Goal: Information Seeking & Learning: Understand process/instructions

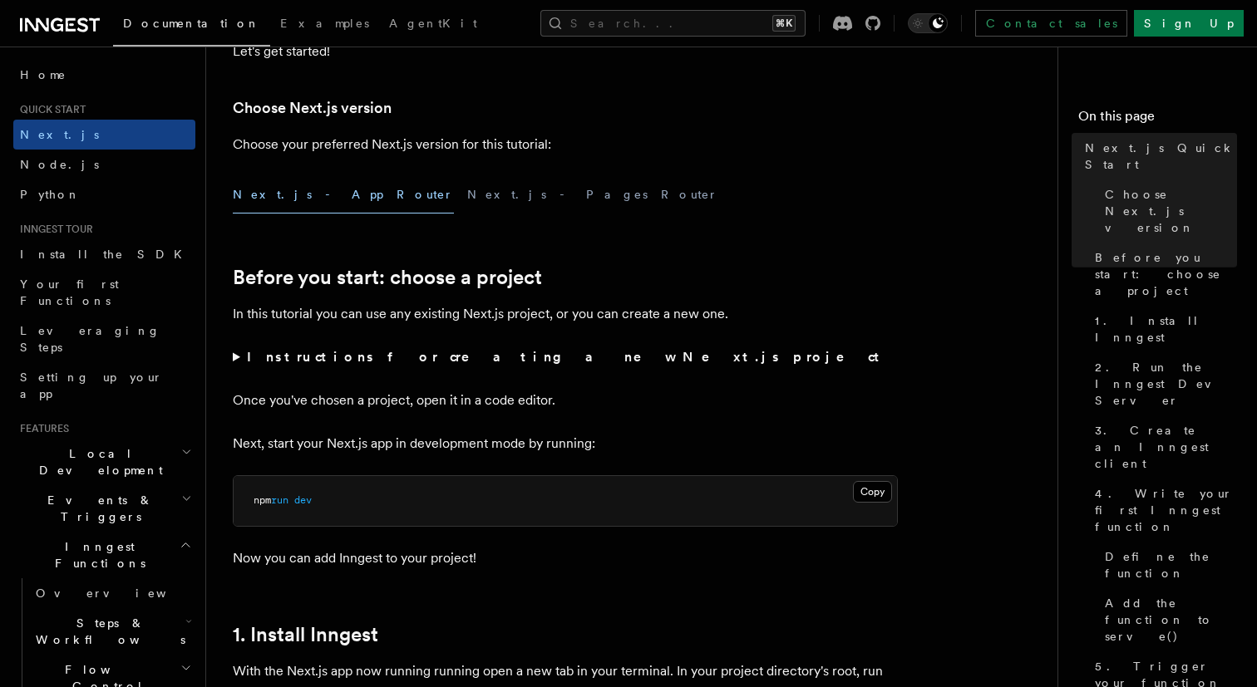
scroll to position [368, 0]
click at [467, 188] on button "Next.js - Pages Router" at bounding box center [592, 195] width 251 height 37
click at [312, 194] on button "Next.js - App Router" at bounding box center [343, 195] width 221 height 37
click at [467, 194] on button "Next.js - Pages Router" at bounding box center [592, 195] width 251 height 37
click at [307, 194] on button "Next.js - App Router" at bounding box center [343, 195] width 221 height 37
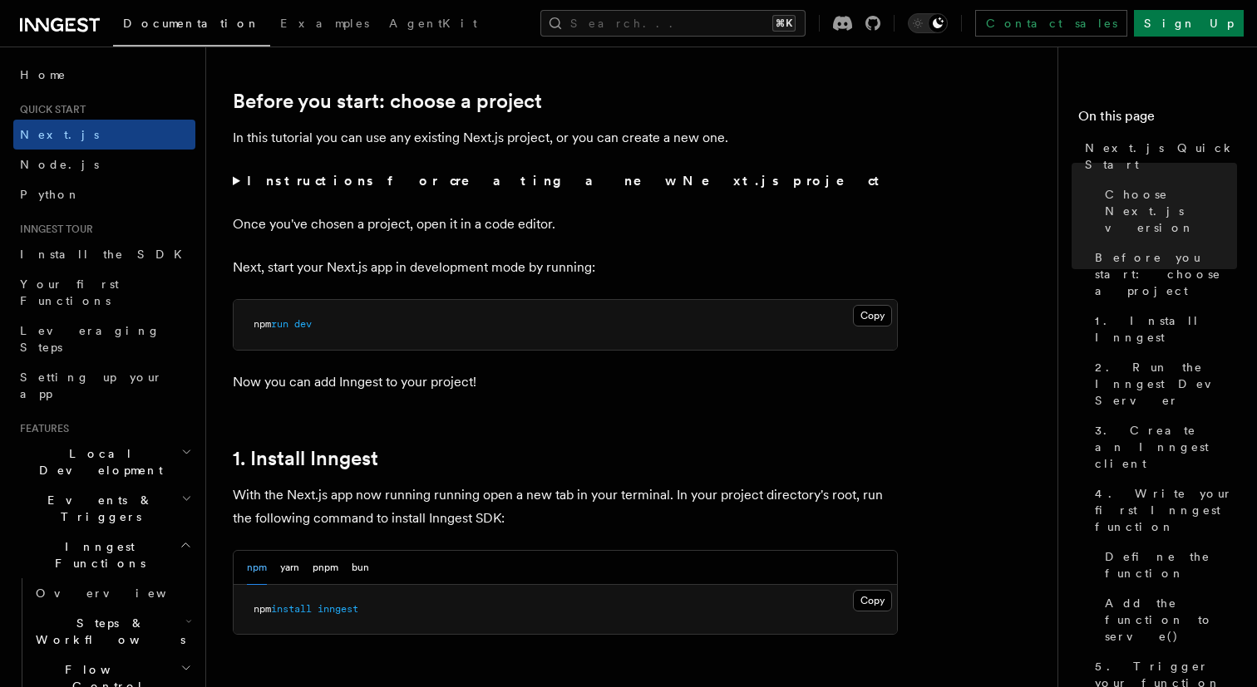
scroll to position [503, 0]
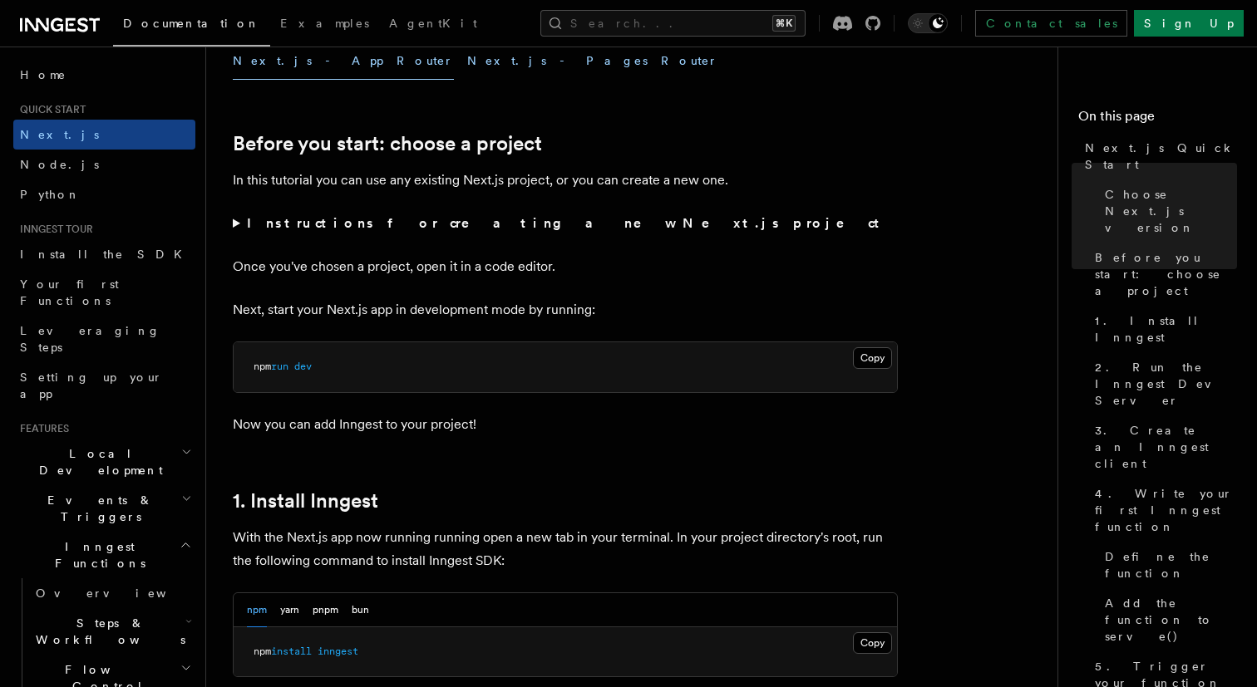
click at [467, 66] on button "Next.js - Pages Router" at bounding box center [592, 60] width 251 height 37
click at [293, 49] on button "Next.js - App Router" at bounding box center [343, 60] width 221 height 37
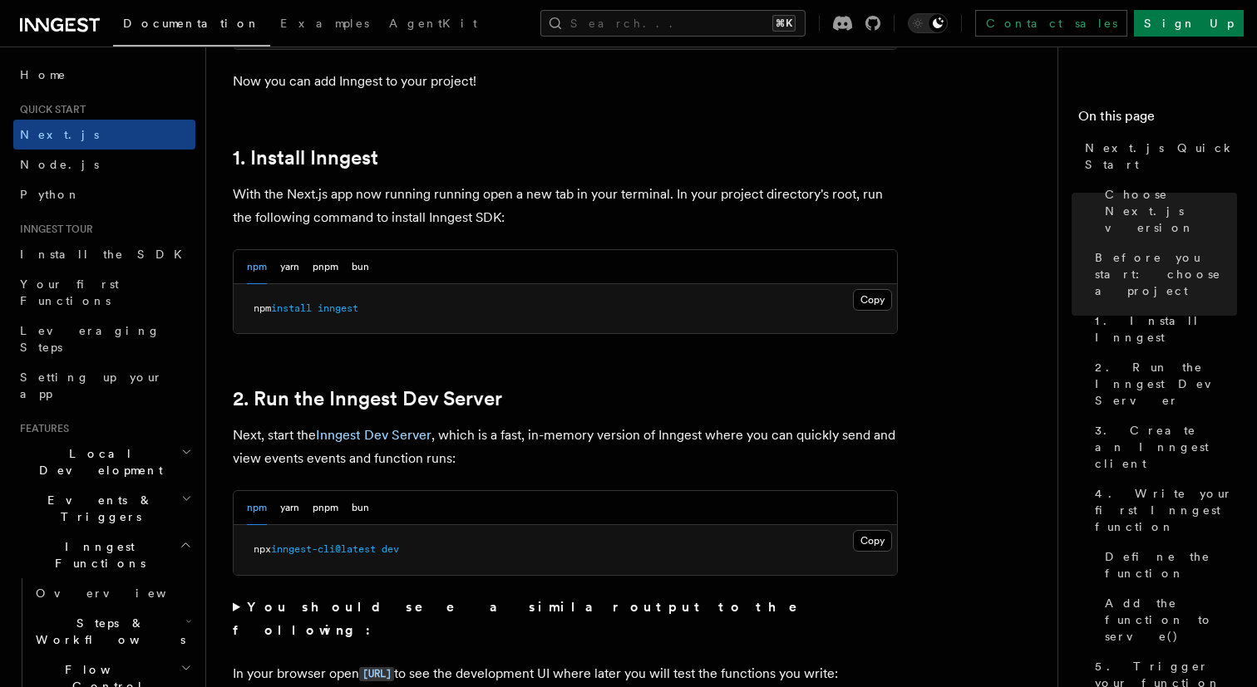
scroll to position [844, 0]
